Goal: Information Seeking & Learning: Check status

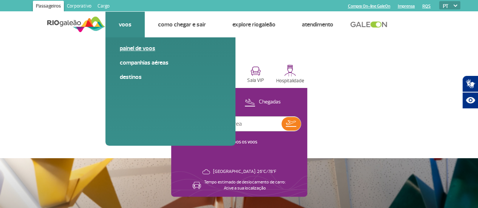
click at [129, 49] on link "Painel de voos" at bounding box center [170, 48] width 101 height 8
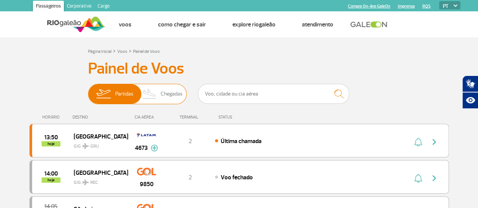
click at [174, 94] on span "Chegadas" at bounding box center [172, 94] width 22 height 20
click at [88, 90] on input "Partidas Chegadas" at bounding box center [88, 90] width 0 height 0
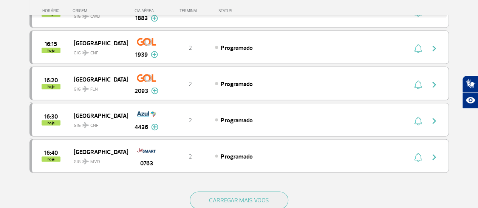
scroll to position [698, 0]
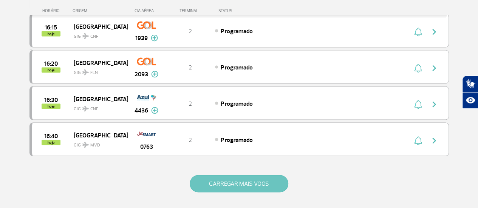
click at [236, 175] on button "CARREGAR MAIS VOOS" at bounding box center [239, 183] width 99 height 17
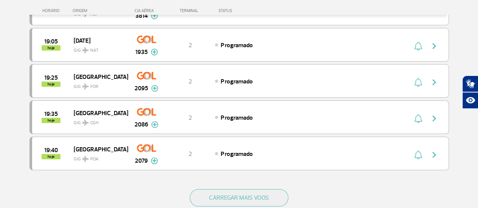
scroll to position [1414, 0]
